Goal: Task Accomplishment & Management: Manage account settings

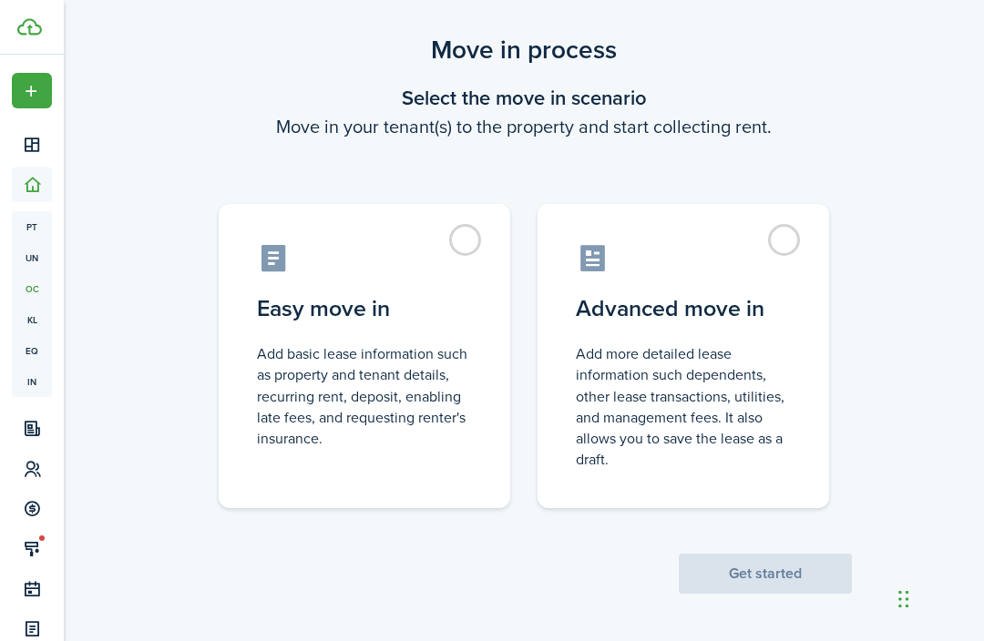
scroll to position [35, 0]
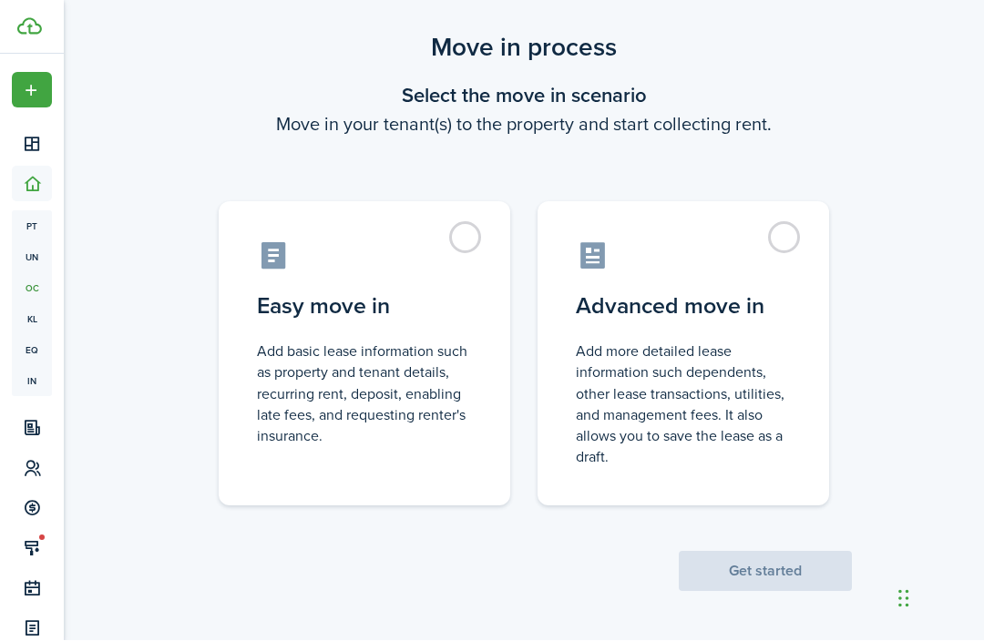
click at [469, 239] on label "Easy move in Add basic lease information such as property and tenant details, r…" at bounding box center [365, 354] width 292 height 304
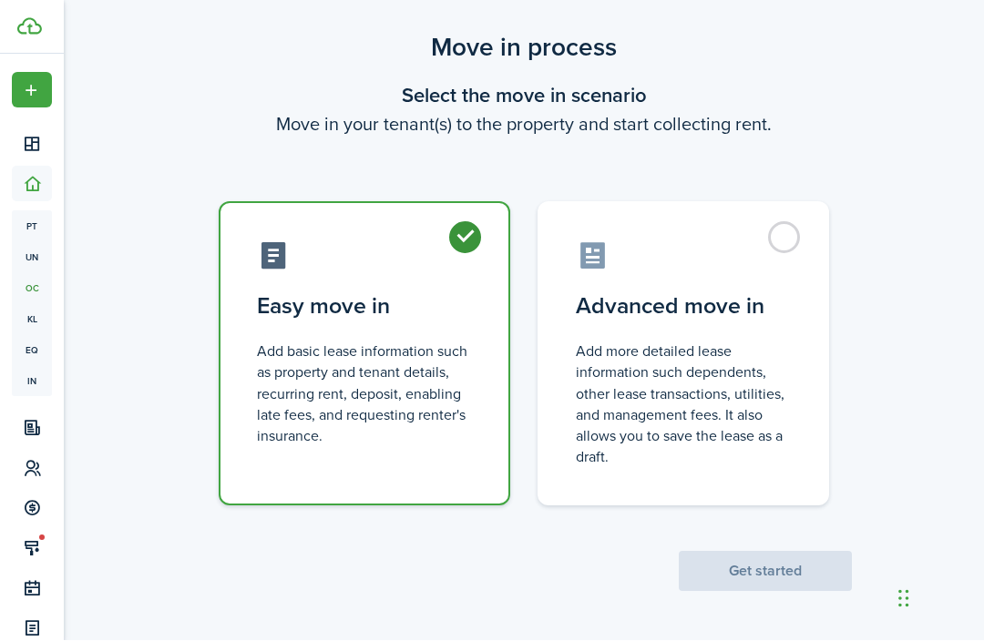
radio input "true"
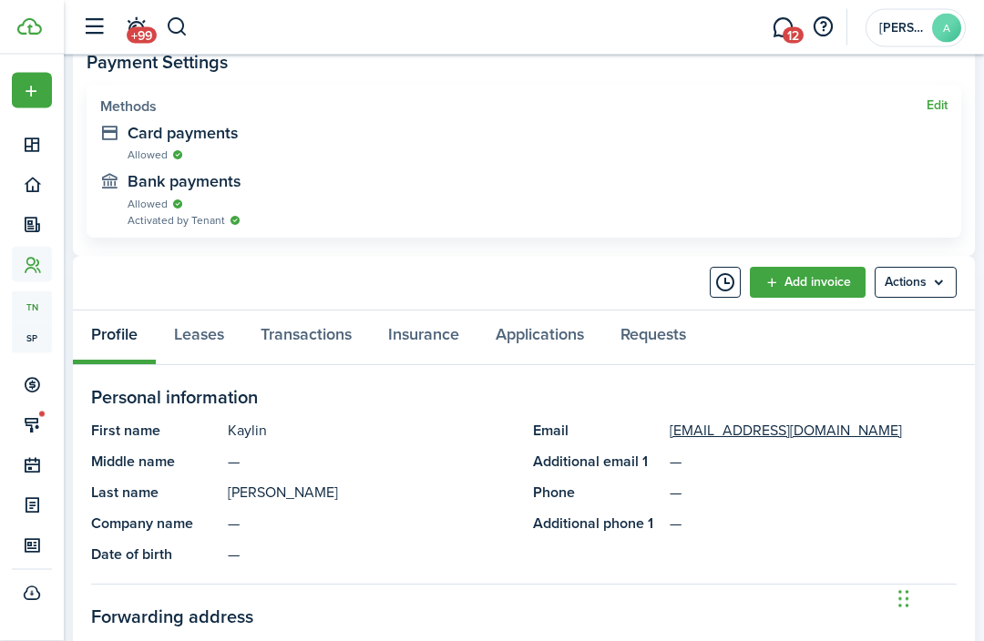
scroll to position [739, 0]
click at [801, 277] on link "Add invoice" at bounding box center [808, 282] width 116 height 31
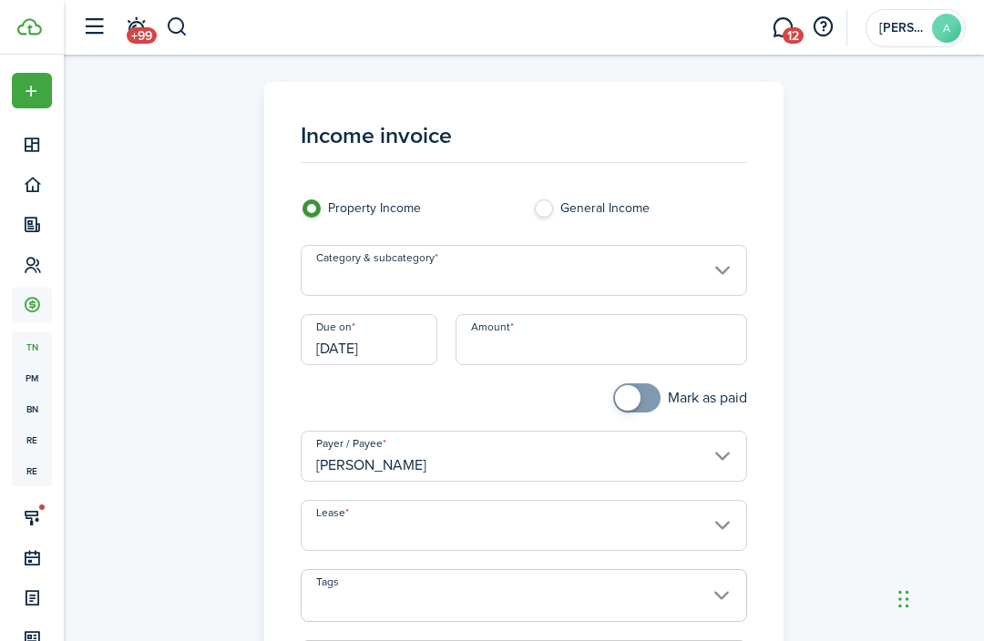
click at [402, 343] on input "[DATE]" at bounding box center [369, 339] width 137 height 51
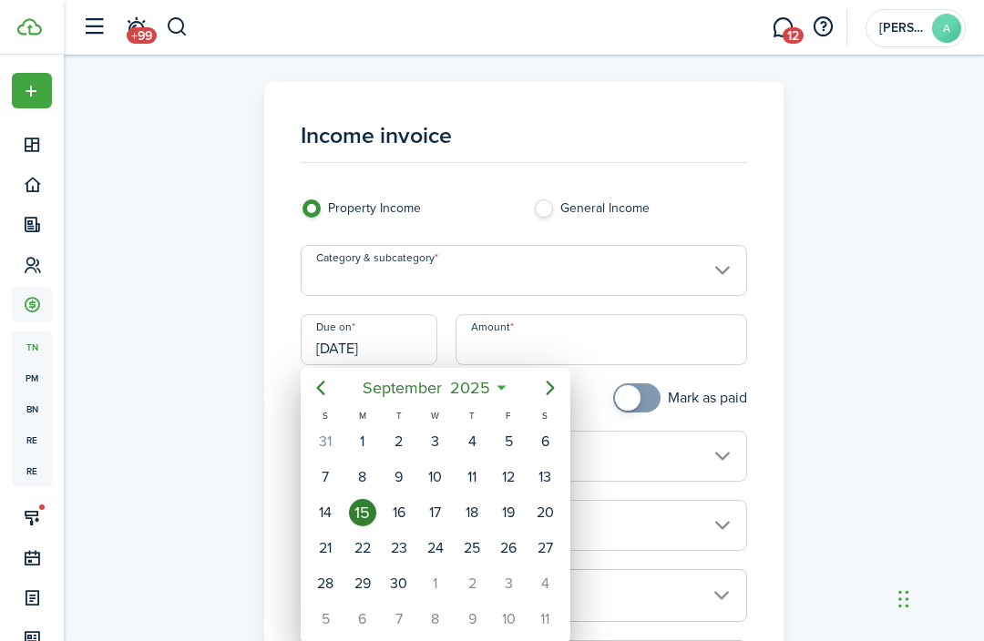
click at [436, 579] on div "1" at bounding box center [435, 583] width 27 height 27
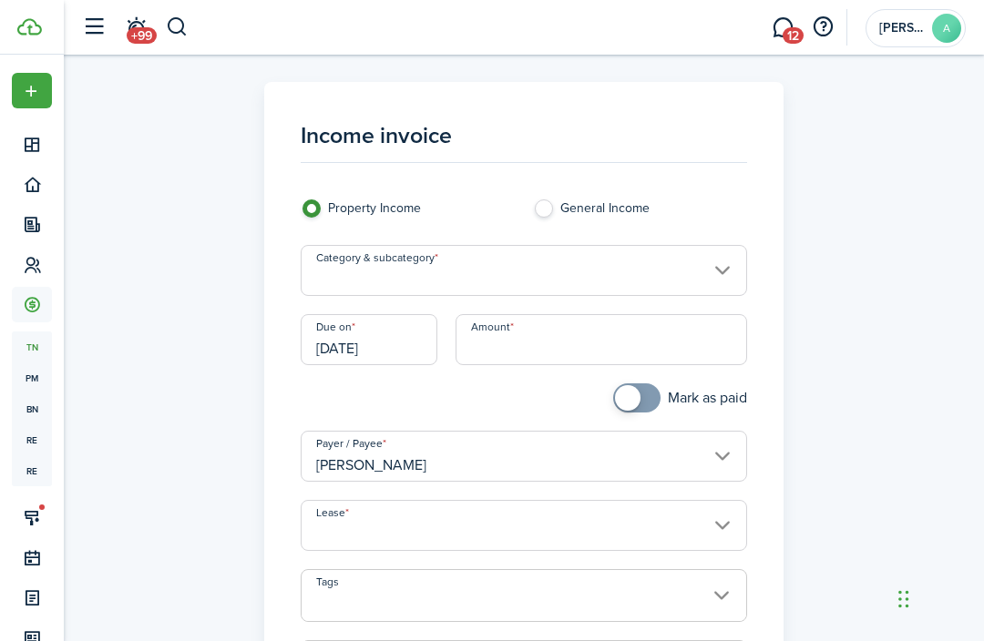
type input "[DATE]"
click at [657, 336] on input "Amount" at bounding box center [601, 339] width 291 height 51
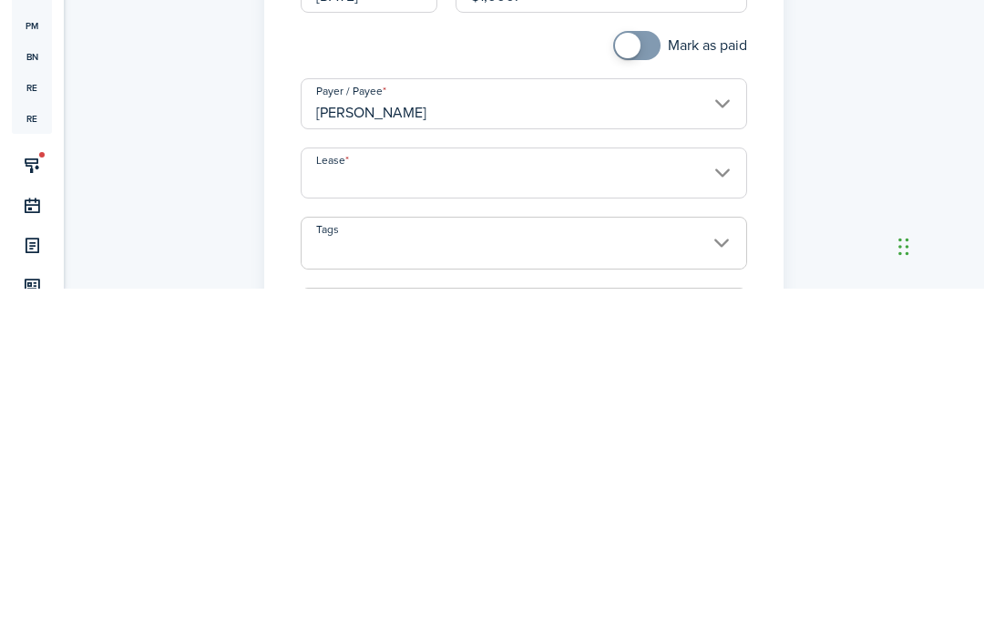
click at [721, 500] on input "Lease" at bounding box center [524, 525] width 446 height 51
type input "$1,000.00"
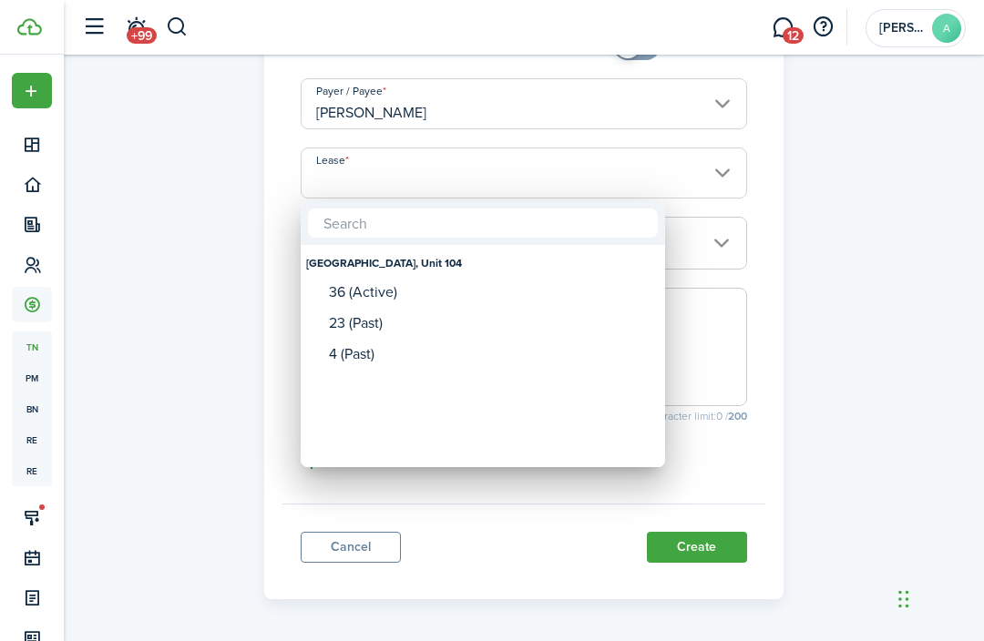
click at [835, 395] on div at bounding box center [492, 320] width 1276 height 933
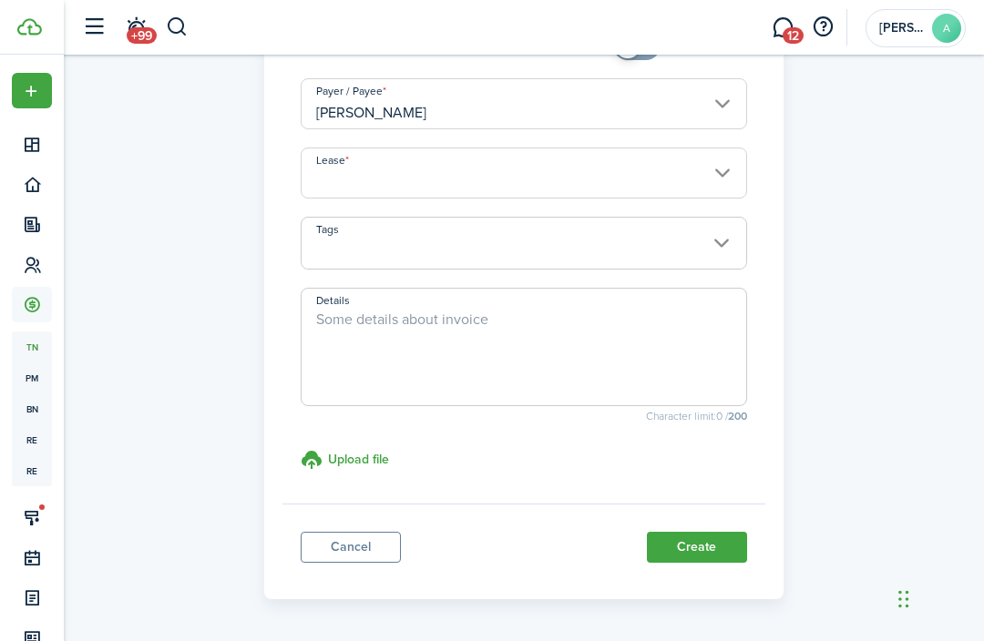
click at [718, 165] on input "Lease" at bounding box center [524, 173] width 446 height 51
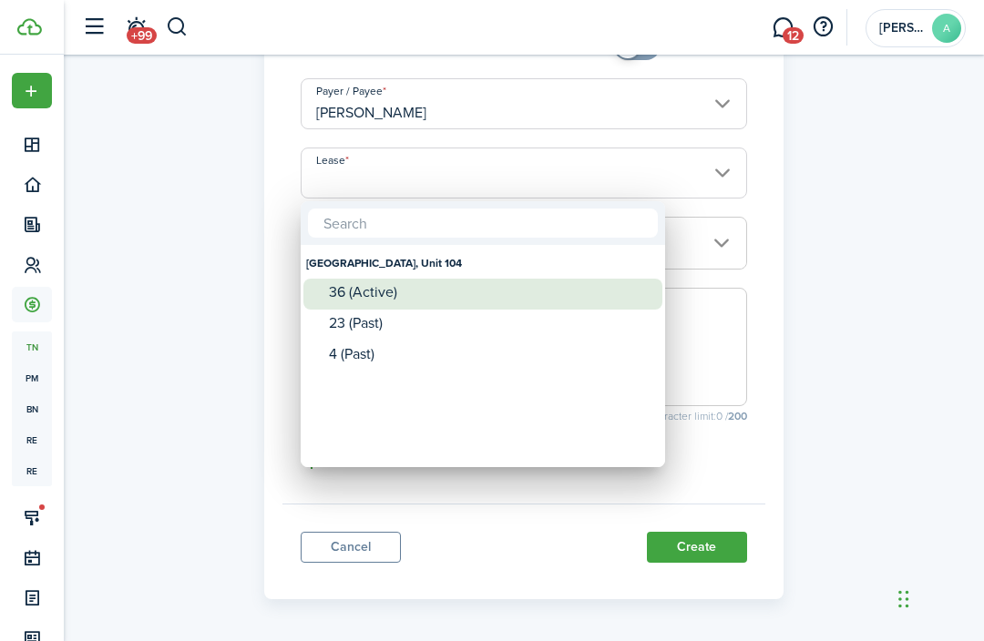
click at [376, 286] on div "36 (Active)" at bounding box center [490, 292] width 323 height 16
type input "[GEOGRAPHIC_DATA], Unit 104. Lease #36 (Active)"
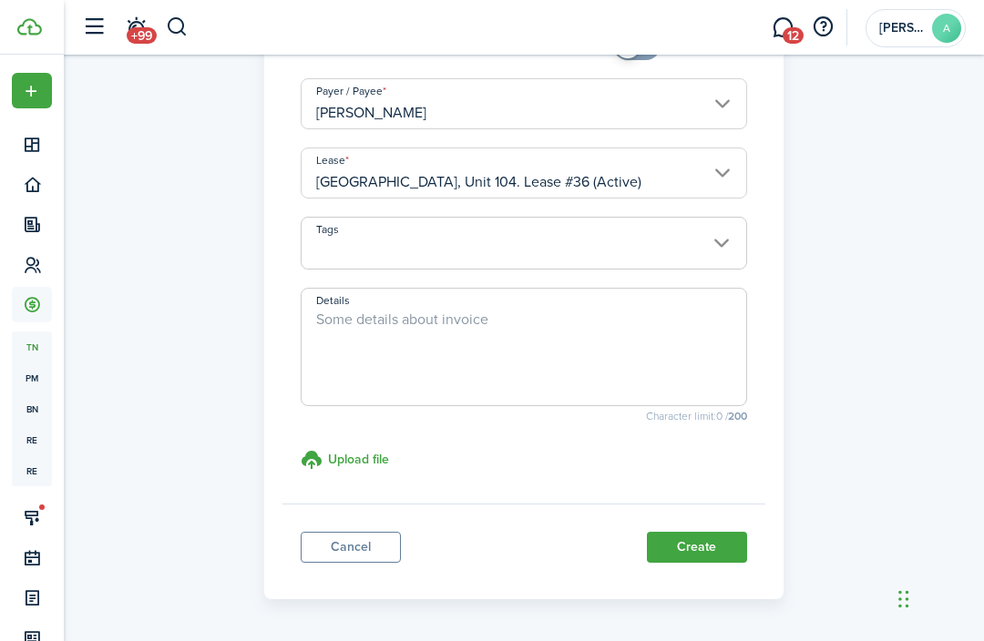
click at [608, 322] on textarea "Details" at bounding box center [524, 352] width 444 height 87
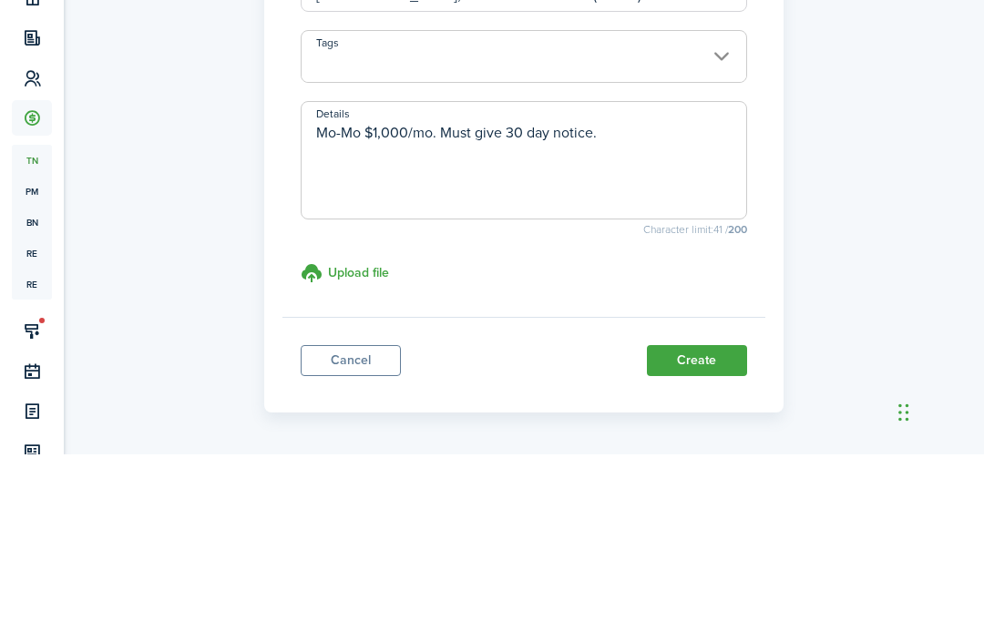
scroll to position [354, 0]
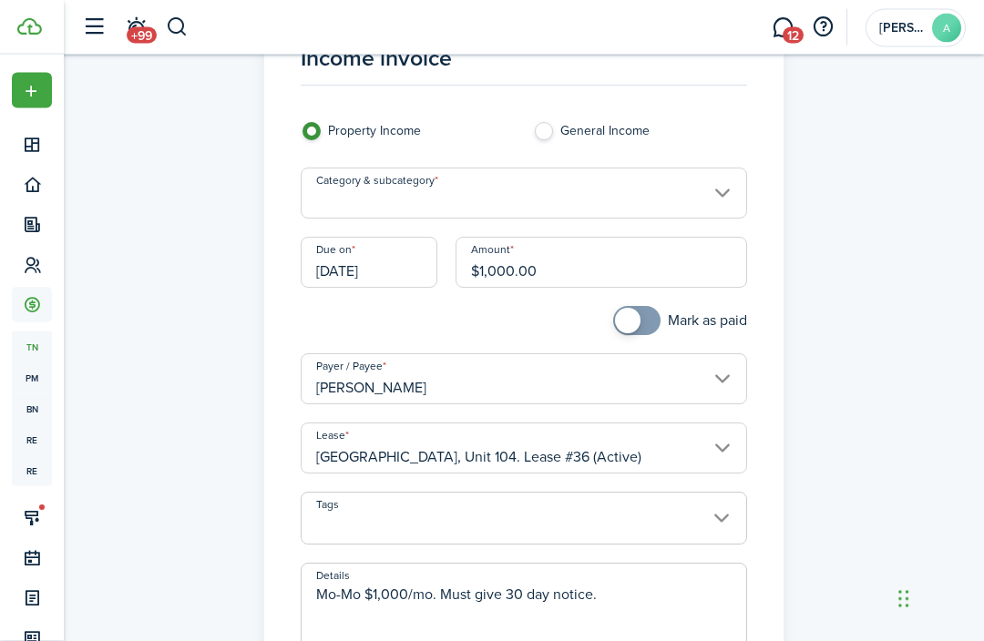
click at [613, 195] on input "Category & subcategory" at bounding box center [524, 194] width 446 height 51
type textarea "Mo-Mo $1,000/mo. Must give 30 day notice."
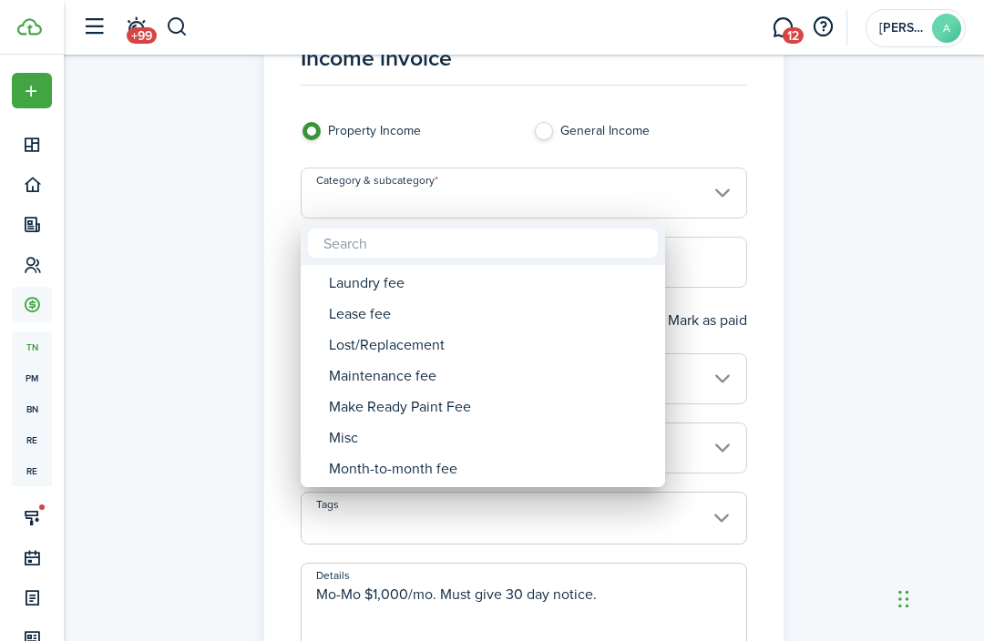
click at [562, 314] on div "Lease fee" at bounding box center [490, 314] width 323 height 31
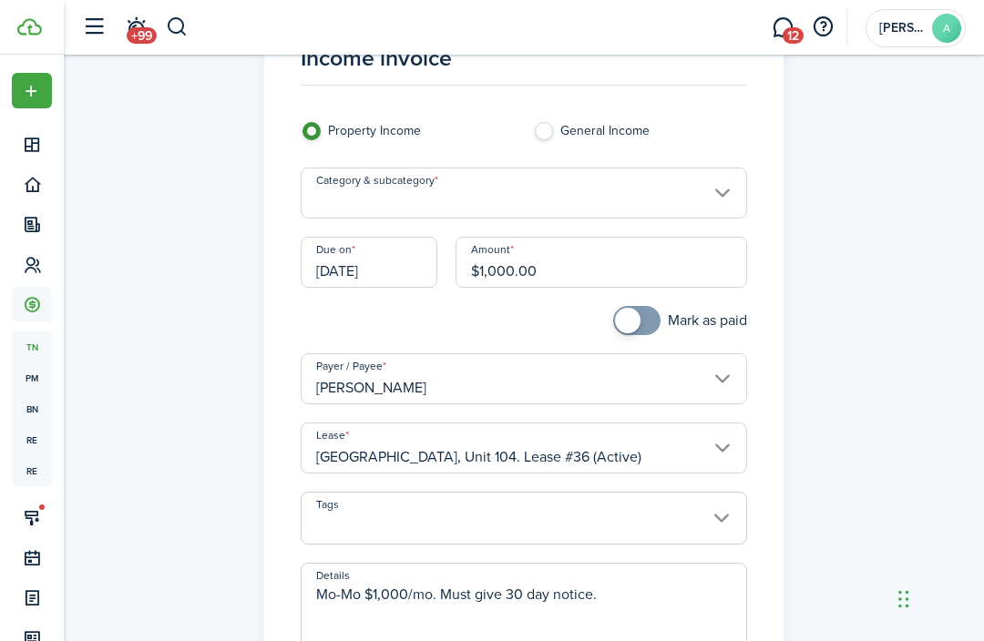
type input "Tenant charges & fees / Lease fee"
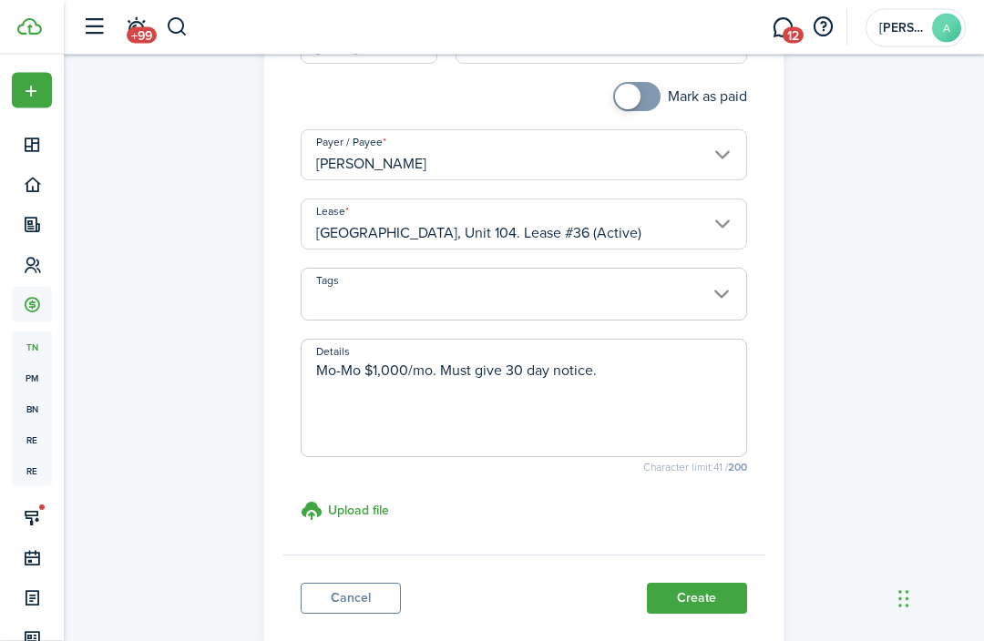
scroll to position [354, 0]
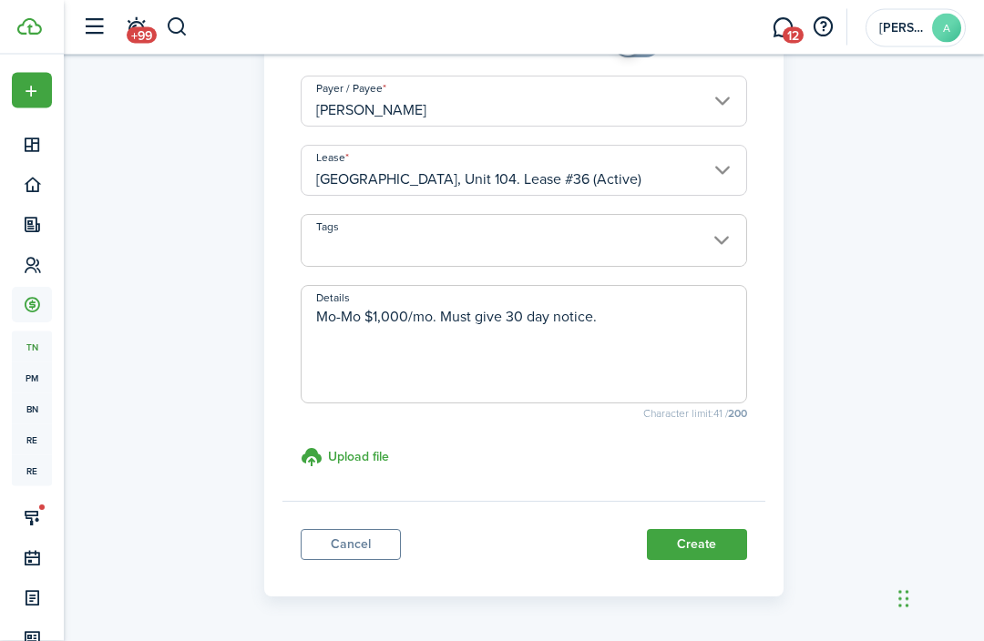
click at [698, 540] on button "Create" at bounding box center [697, 545] width 100 height 31
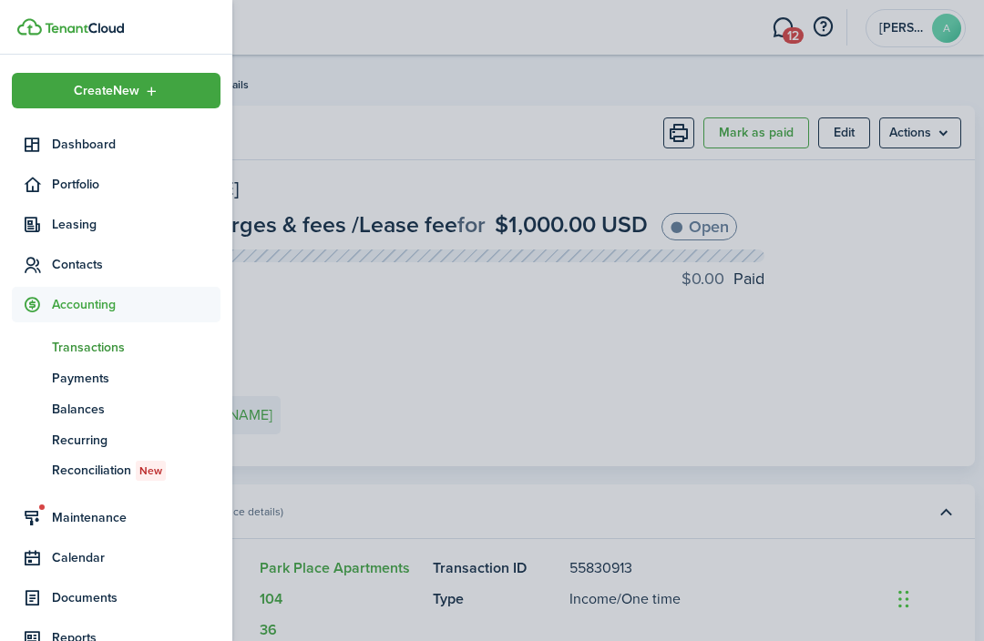
click at [34, 258] on icon at bounding box center [32, 265] width 19 height 18
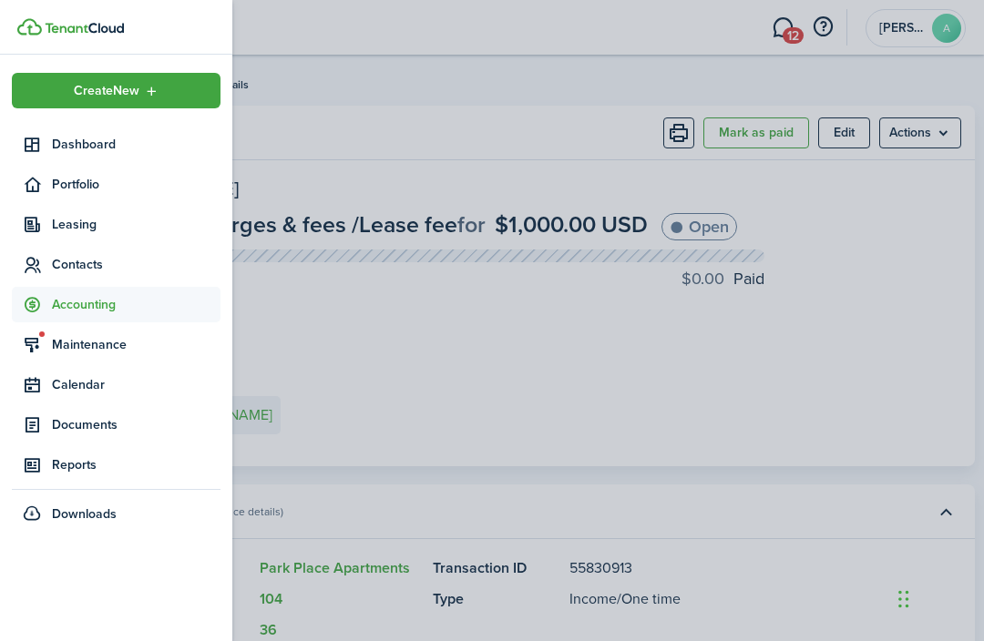
click at [33, 257] on icon at bounding box center [32, 265] width 19 height 18
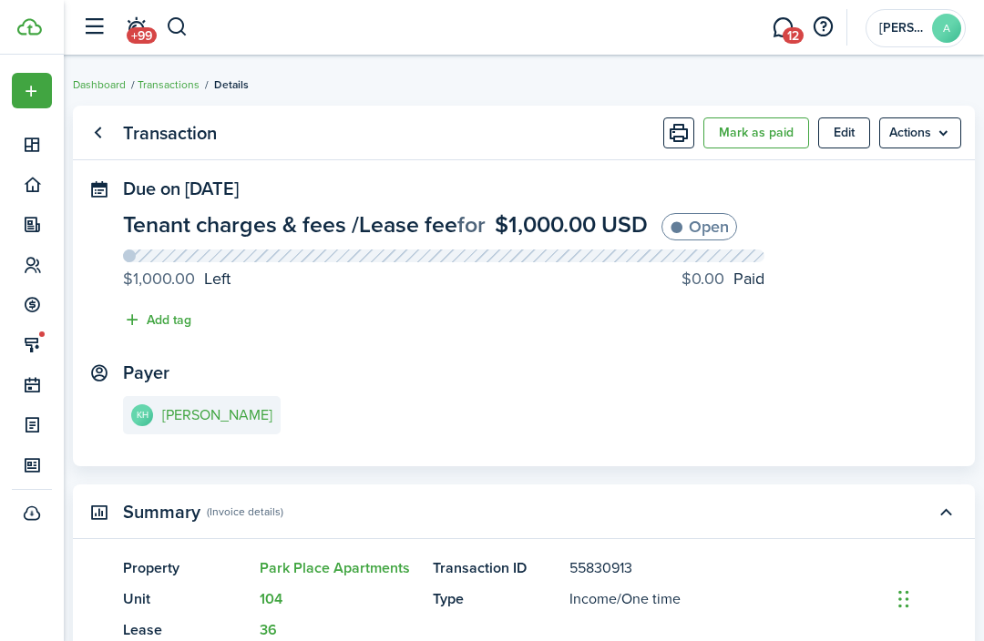
click at [606, 133] on panel-main-header "Transaction [PERSON_NAME] as paid Edit Actions" at bounding box center [524, 133] width 902 height 55
